Goal: Information Seeking & Learning: Learn about a topic

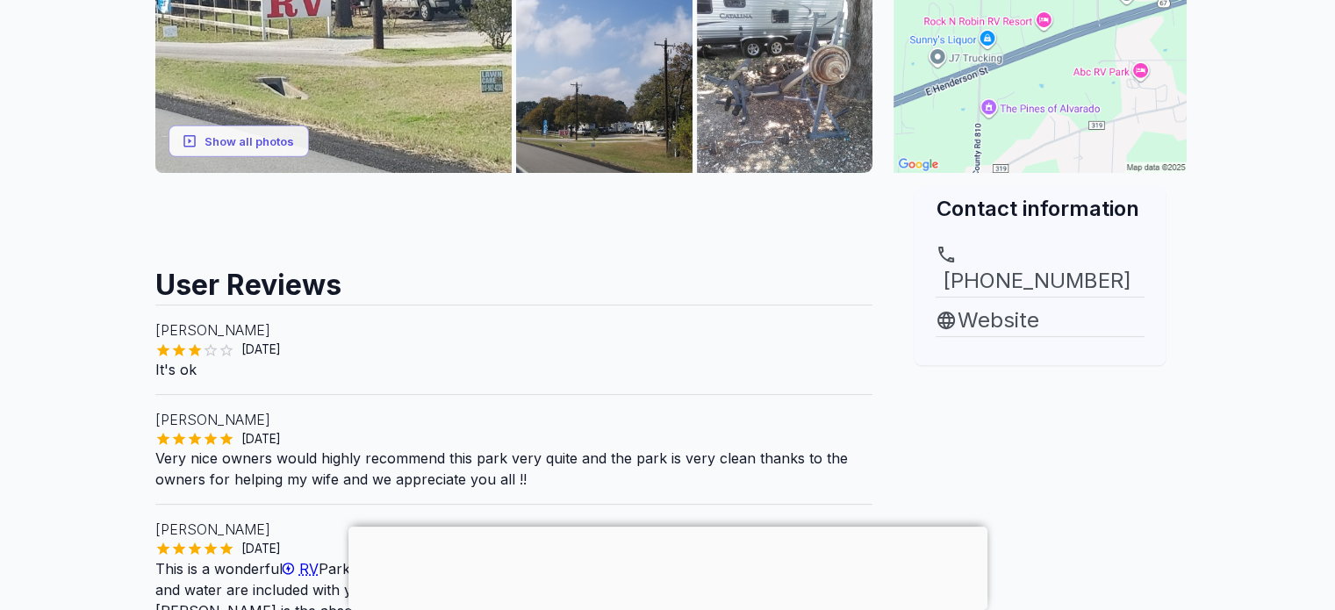
scroll to position [516, 0]
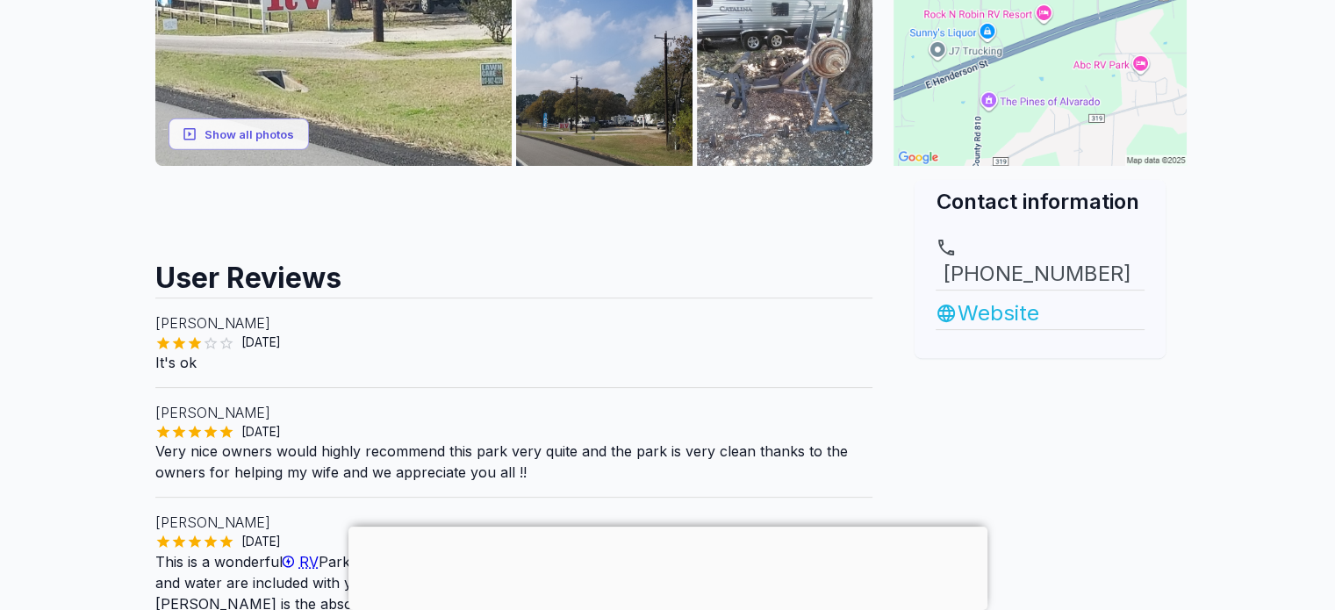
click at [1001, 298] on link "Website" at bounding box center [1040, 314] width 209 height 32
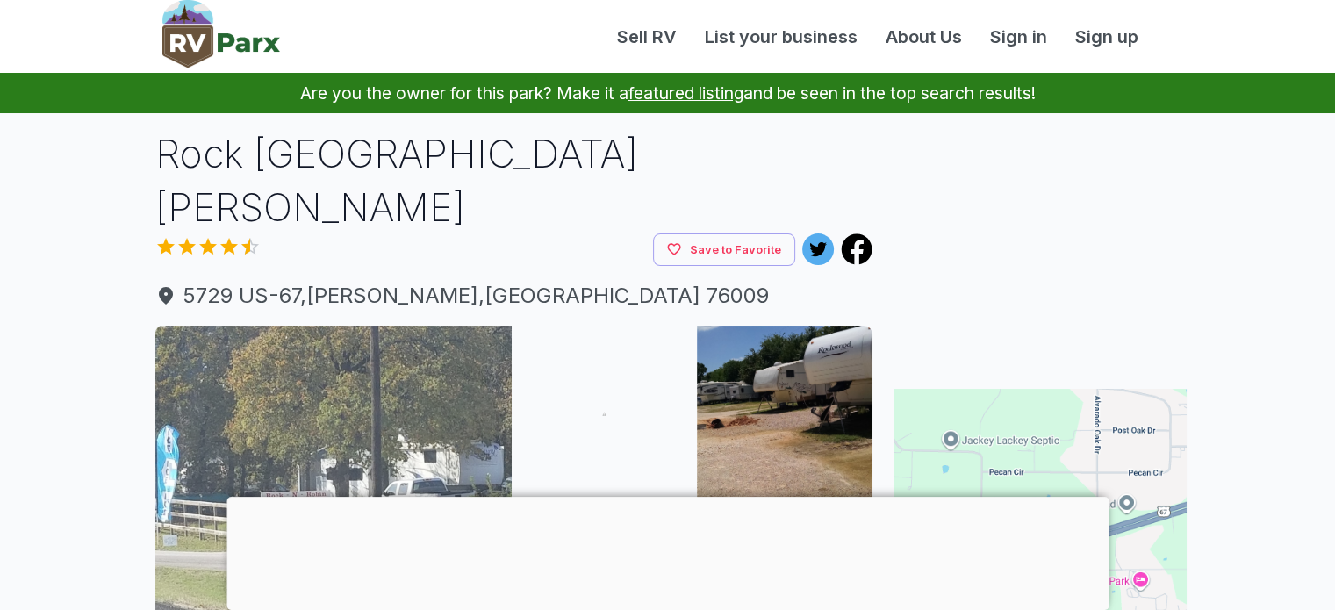
drag, startPoint x: 0, startPoint y: 0, endPoint x: 322, endPoint y: 489, distance: 585.6
click at [322, 489] on img at bounding box center [333, 504] width 357 height 357
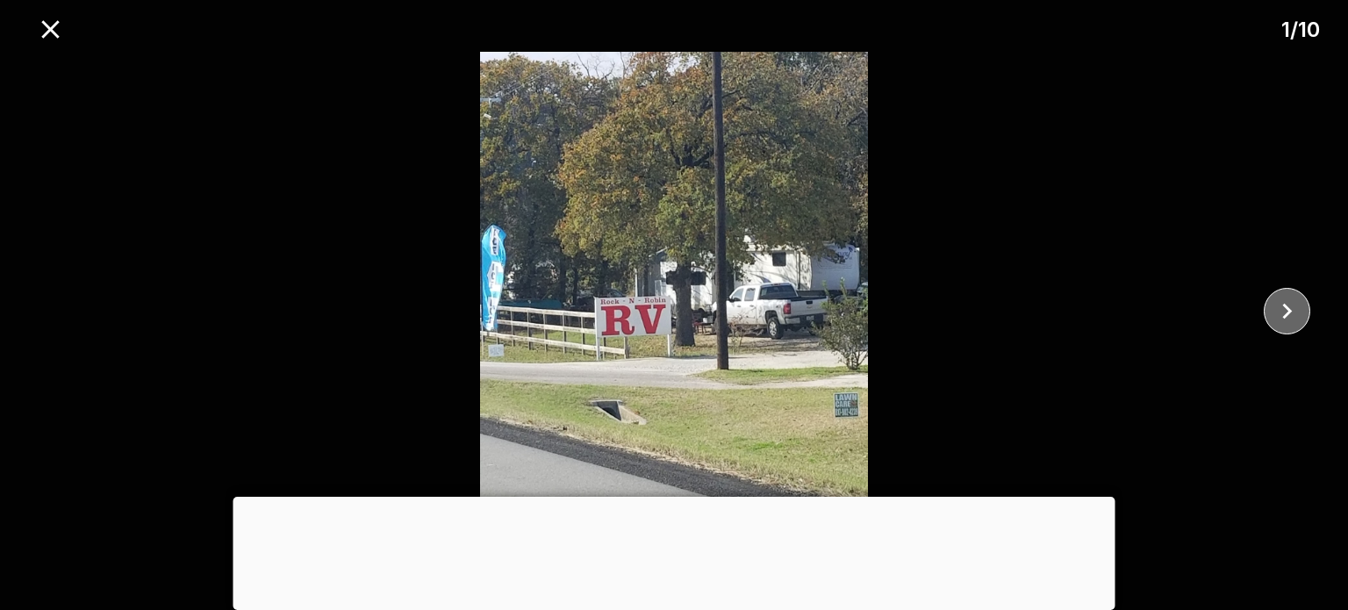
click at [1283, 306] on icon "close" at bounding box center [1287, 311] width 31 height 31
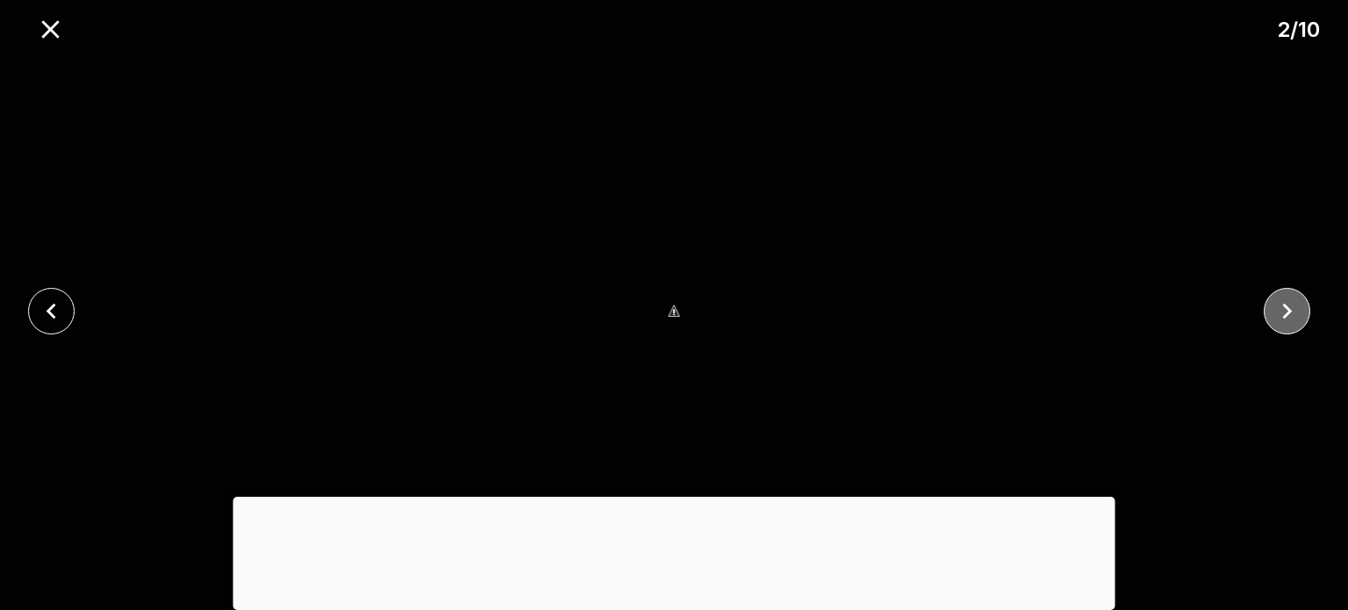
click at [1283, 306] on icon "close" at bounding box center [1287, 311] width 31 height 31
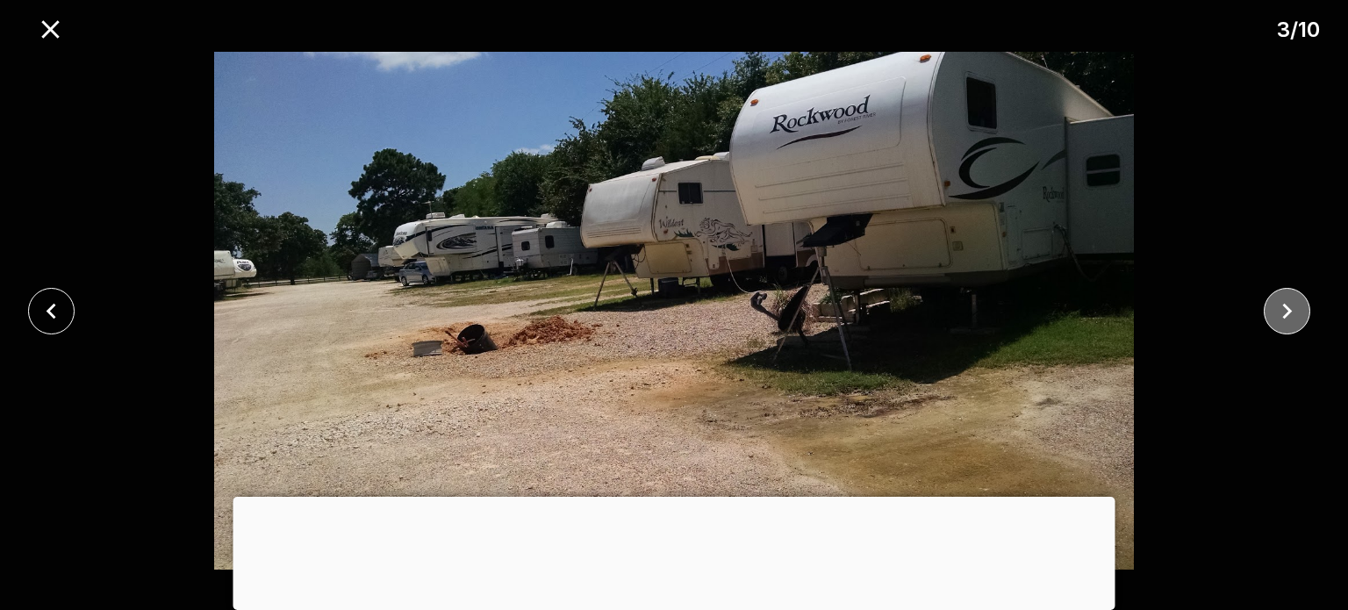
click at [1287, 320] on icon "close" at bounding box center [1287, 311] width 31 height 31
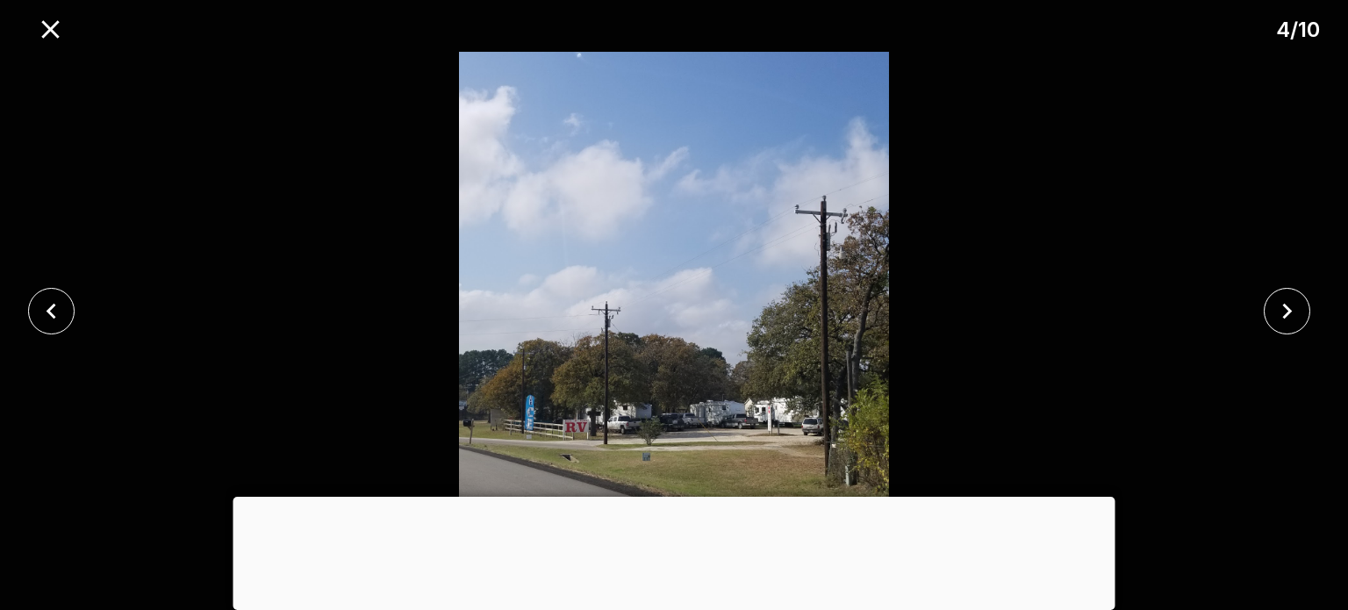
click at [672, 497] on div at bounding box center [675, 497] width 882 height 0
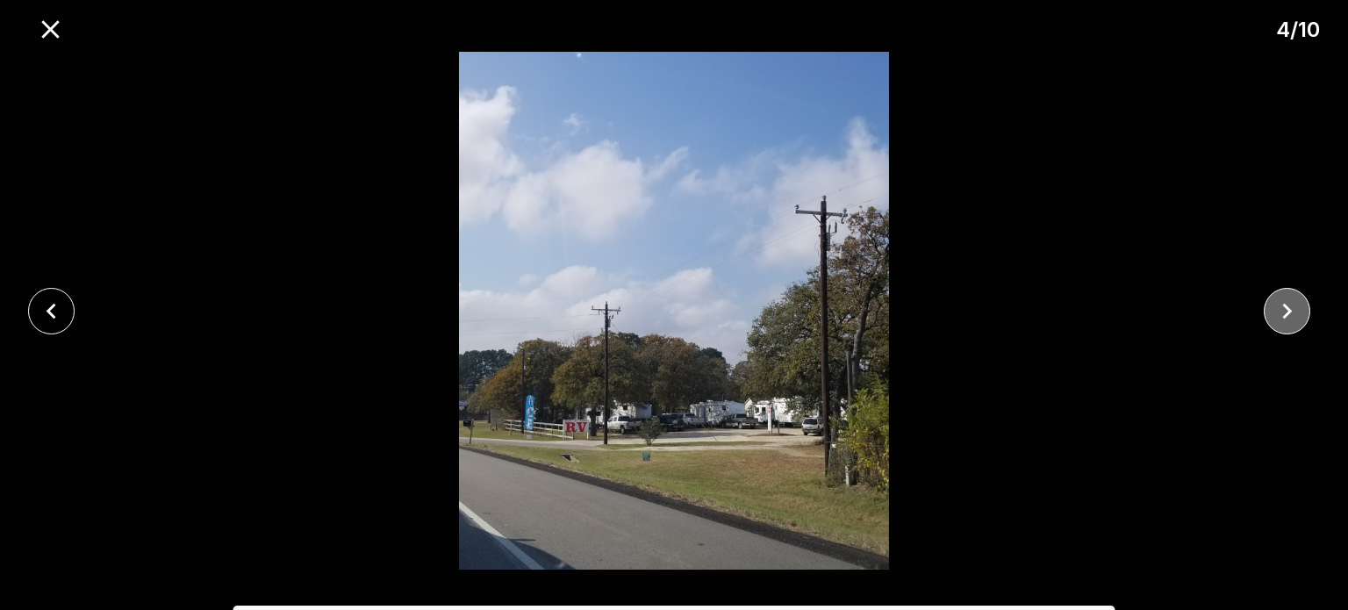
click at [1291, 307] on icon "close" at bounding box center [1287, 311] width 31 height 31
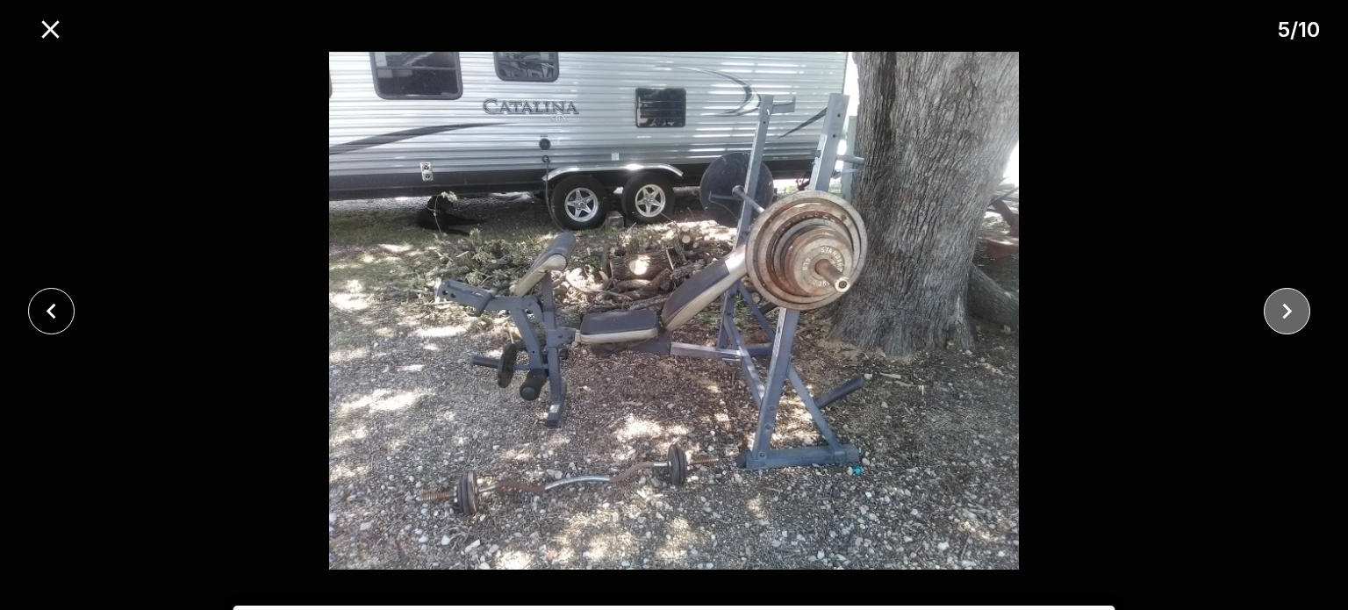
click at [1291, 307] on icon "close" at bounding box center [1287, 311] width 31 height 31
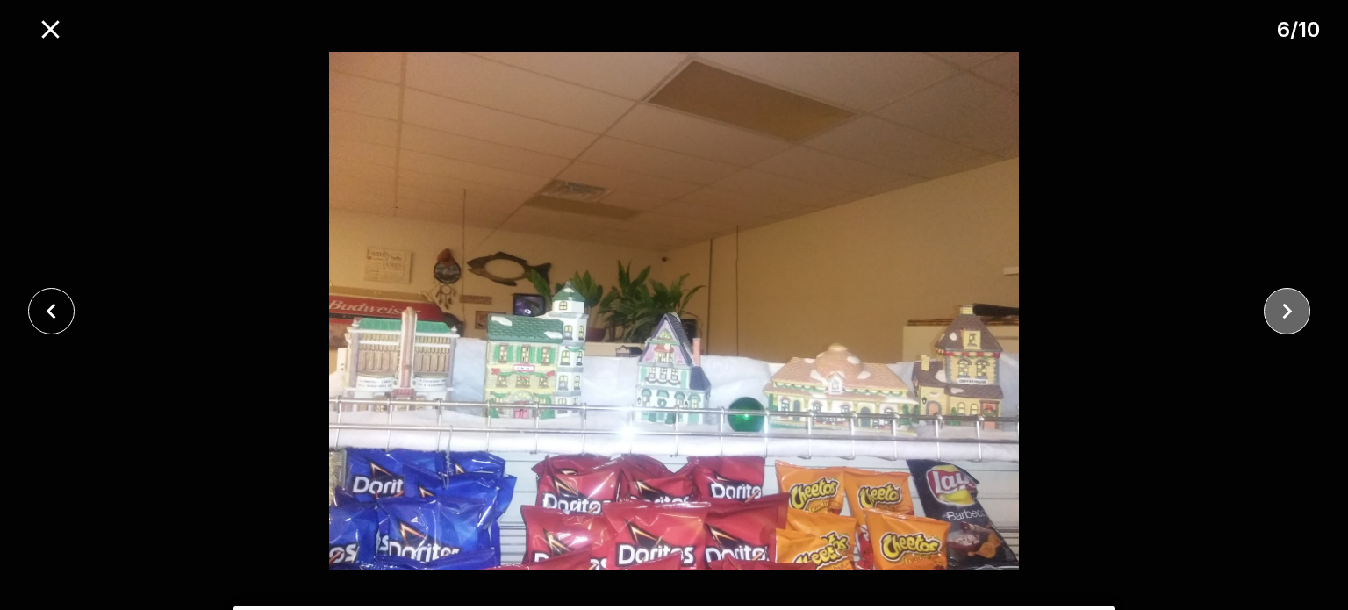
click at [1291, 310] on icon "close" at bounding box center [1288, 311] width 10 height 16
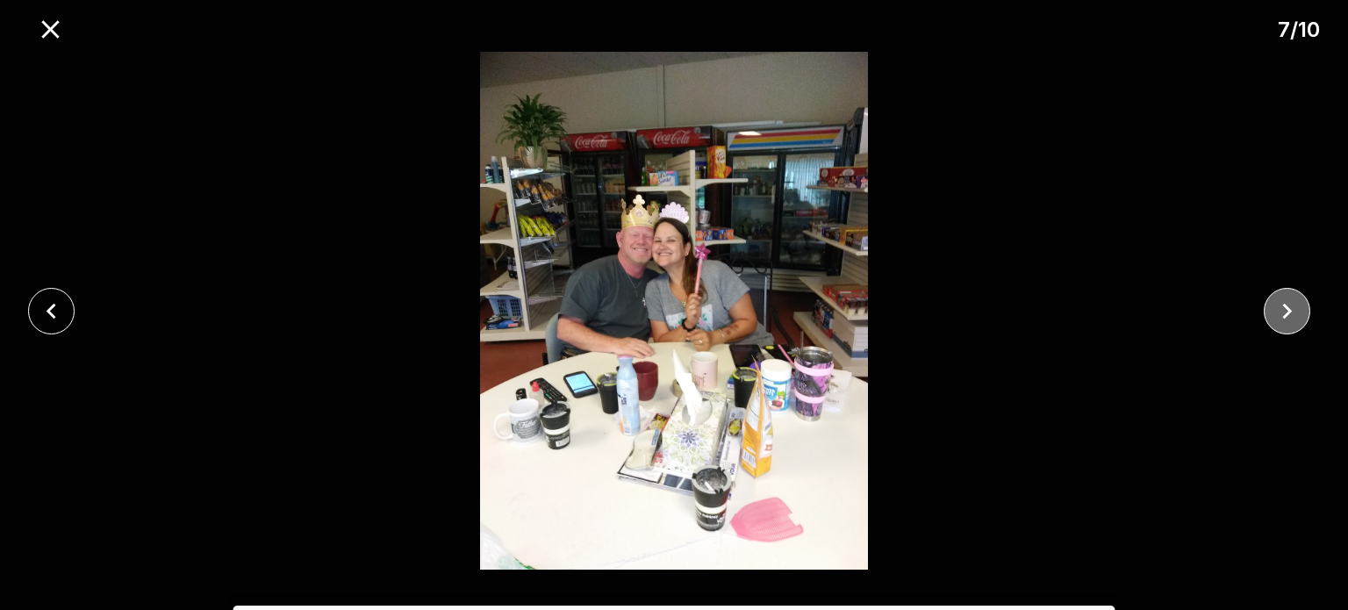
click at [1291, 310] on icon "close" at bounding box center [1288, 311] width 10 height 16
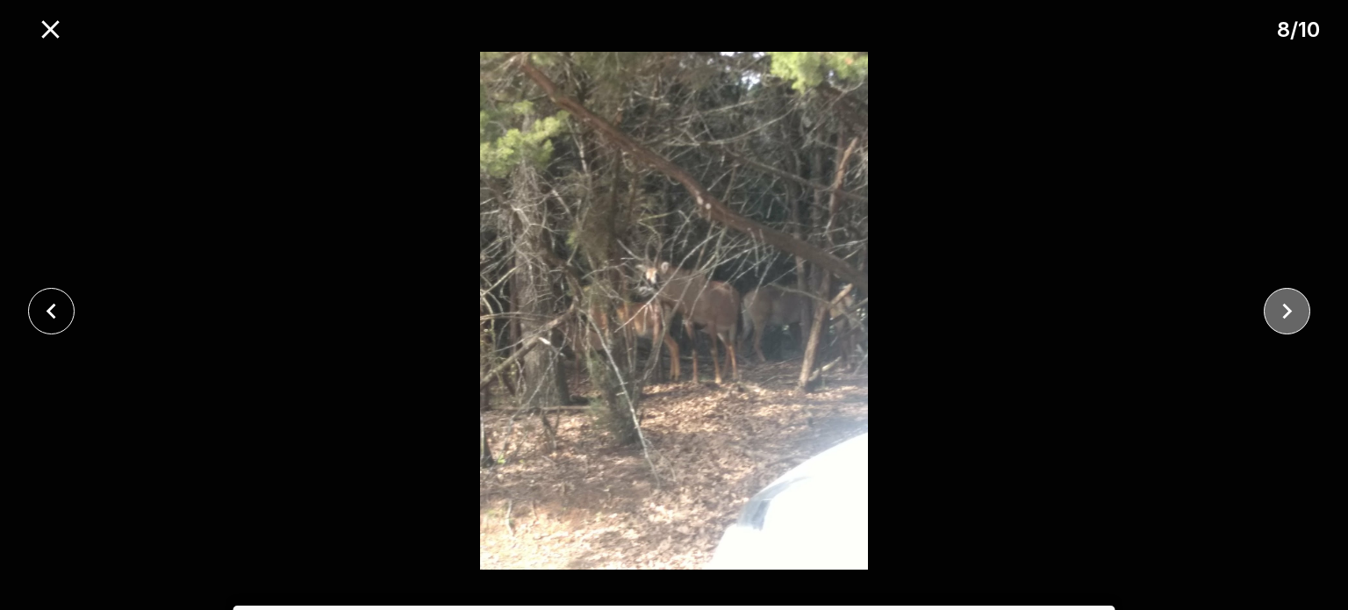
click at [1291, 310] on icon "close" at bounding box center [1288, 311] width 10 height 16
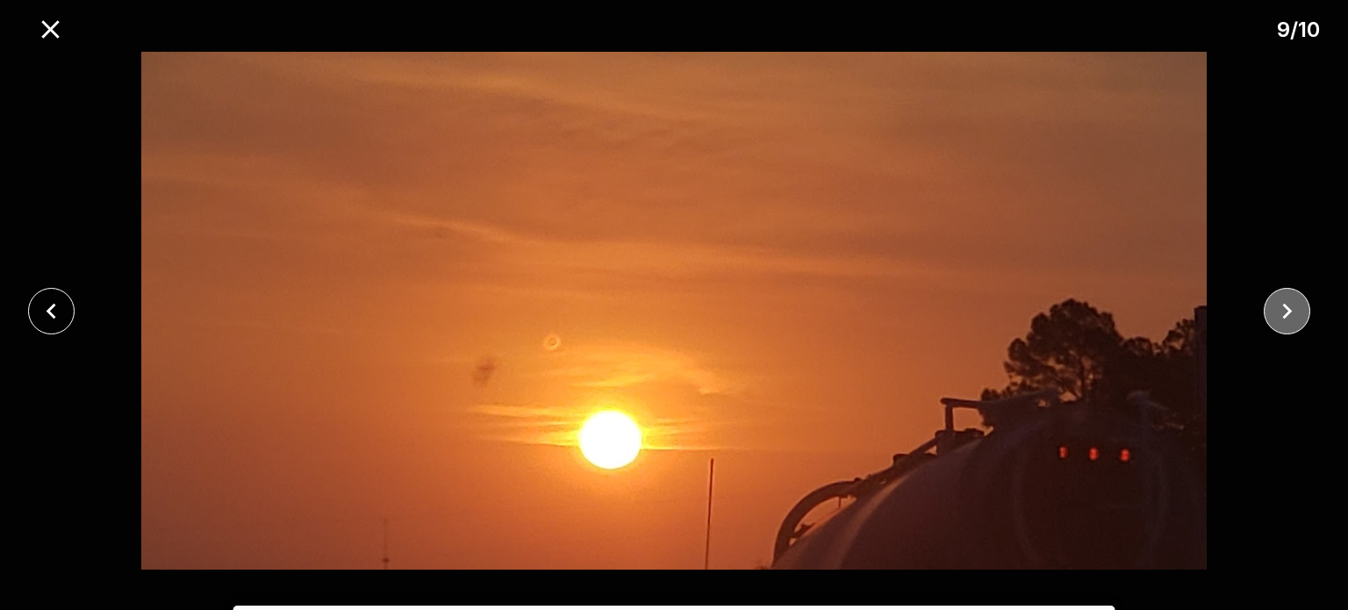
click at [1291, 310] on icon "close" at bounding box center [1288, 311] width 10 height 16
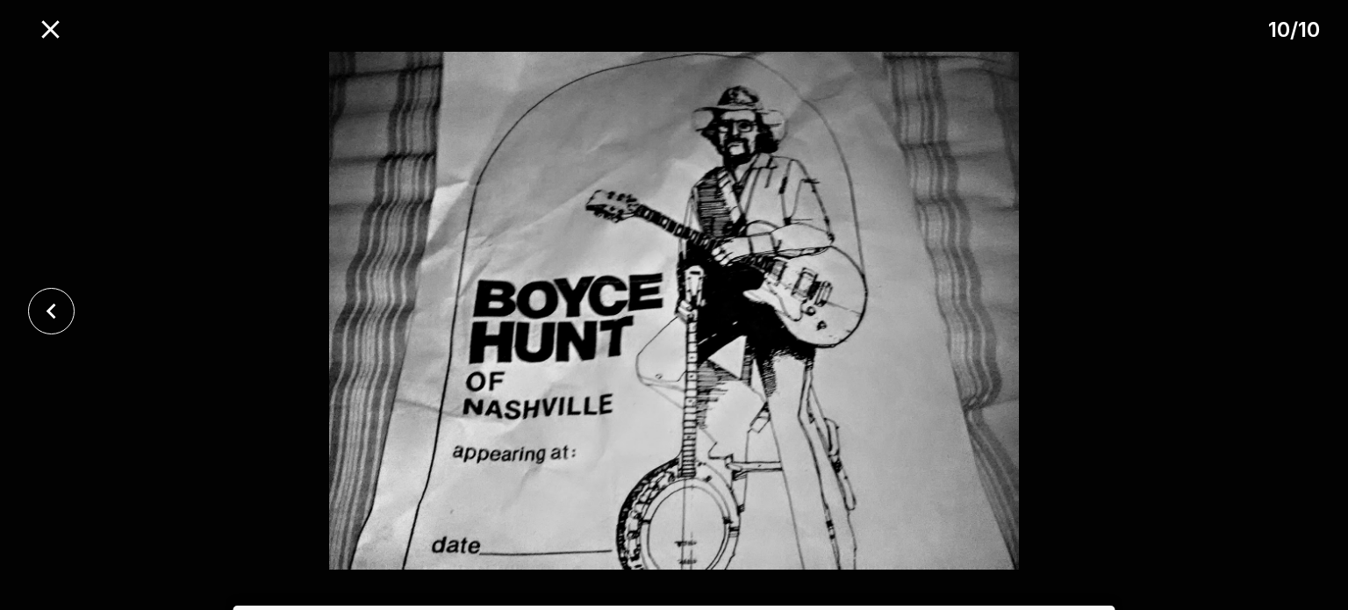
click at [1291, 310] on div at bounding box center [674, 311] width 1348 height 518
click at [52, 30] on icon "close" at bounding box center [50, 29] width 18 height 18
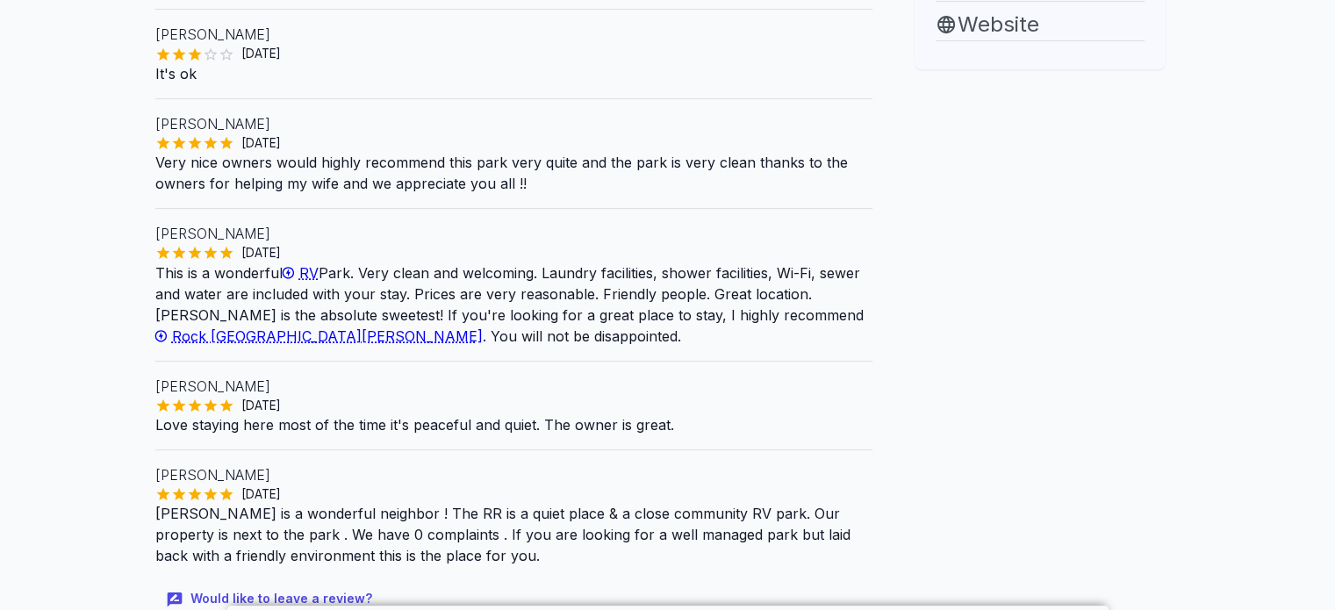
scroll to position [817, 0]
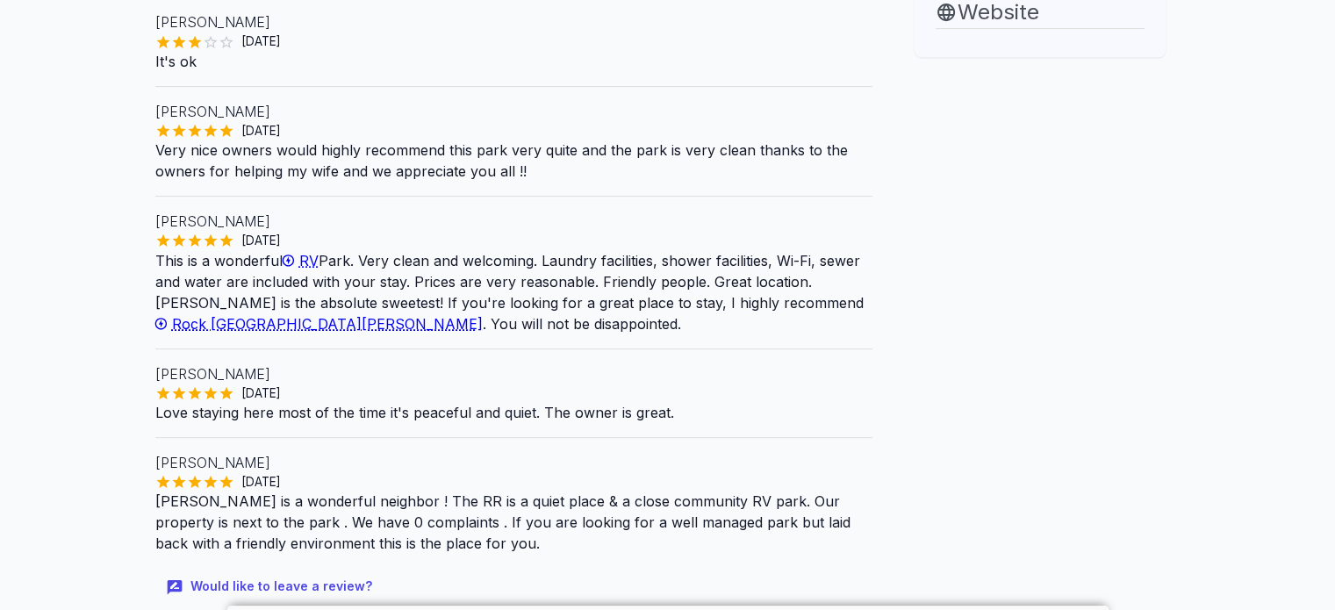
click at [483, 315] on span "Rock [GEOGRAPHIC_DATA][PERSON_NAME]" at bounding box center [327, 324] width 311 height 18
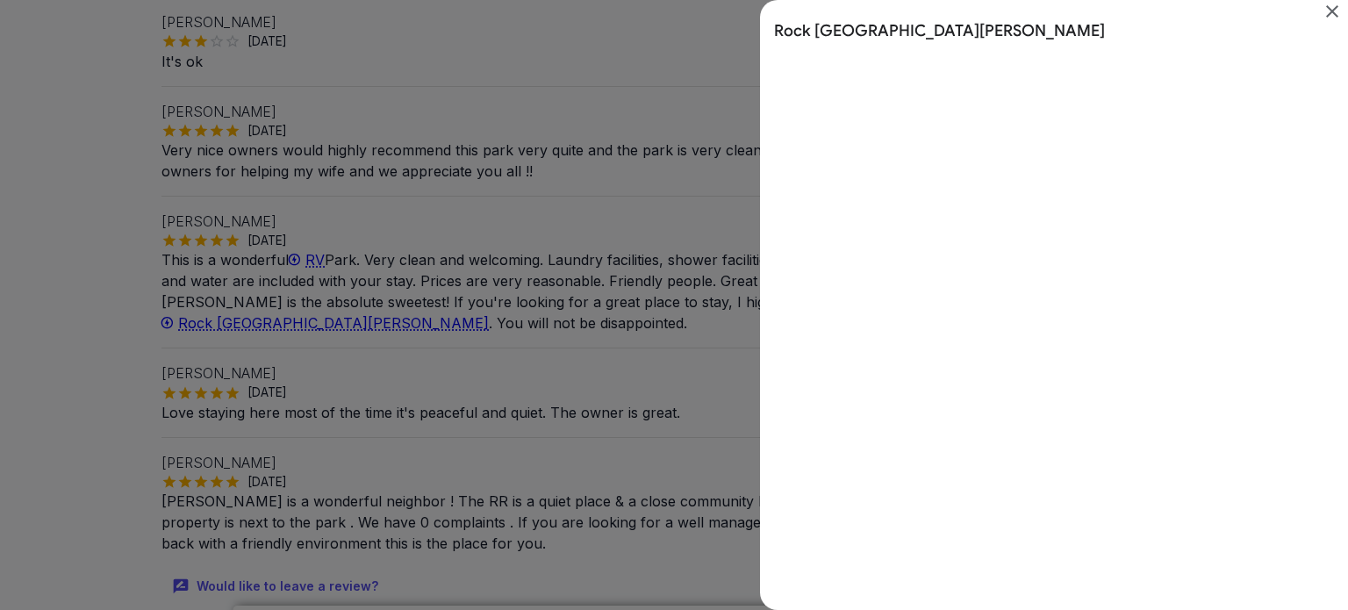
scroll to position [0, 0]
click at [1334, 10] on icon "Close" at bounding box center [1333, 11] width 12 height 12
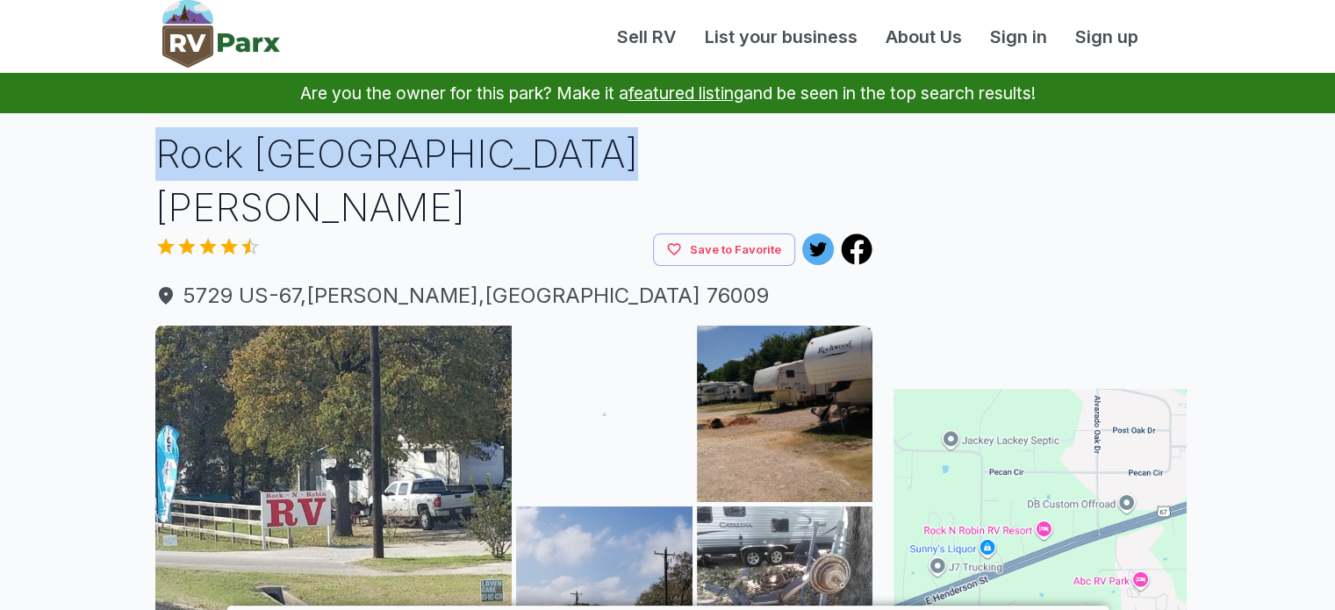
drag, startPoint x: 574, startPoint y: 169, endPoint x: 133, endPoint y: 163, distance: 440.7
copy h1 "Rock [GEOGRAPHIC_DATA][PERSON_NAME]"
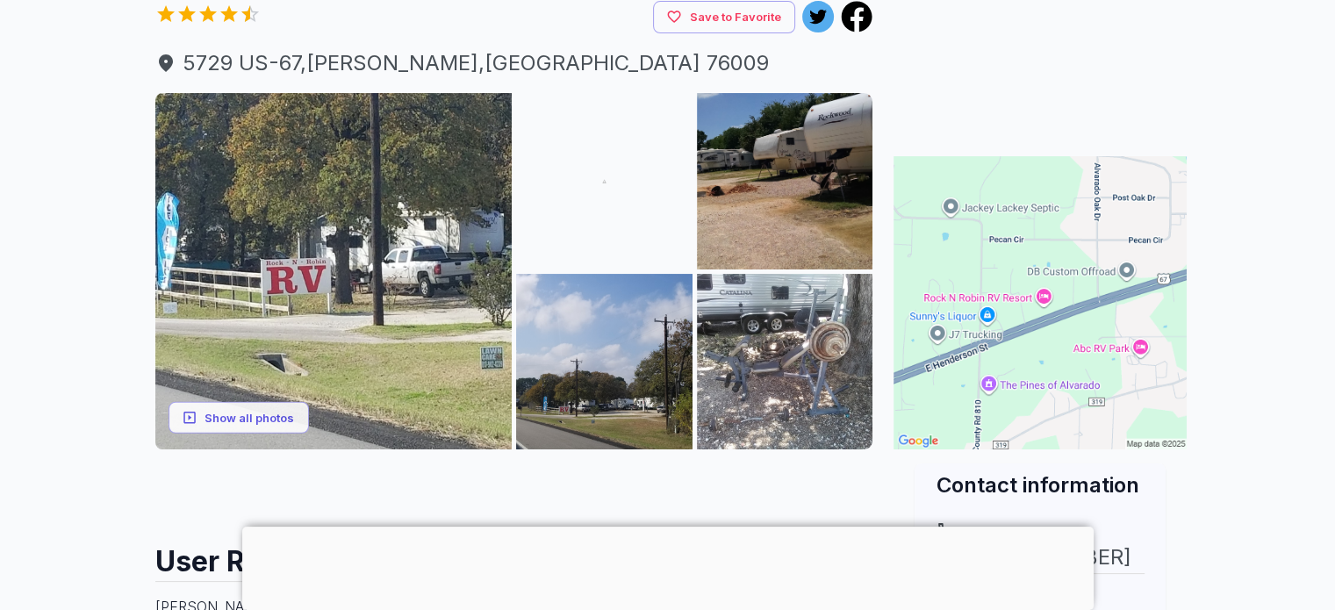
scroll to position [226, 0]
